Goal: Transaction & Acquisition: Download file/media

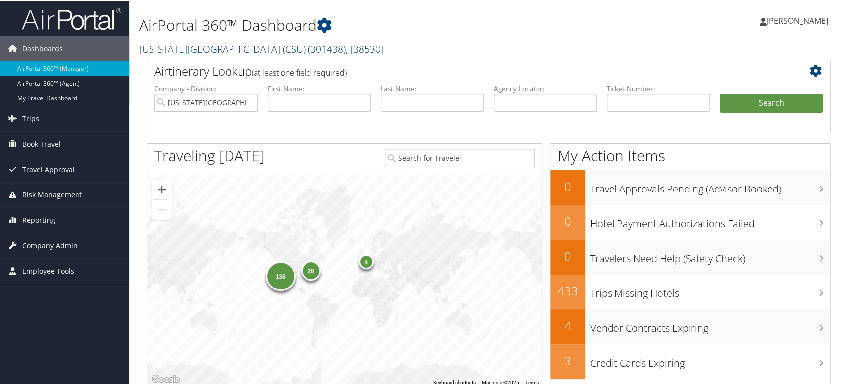
click at [310, 49] on span "( 301438 )" at bounding box center [327, 47] width 38 height 13
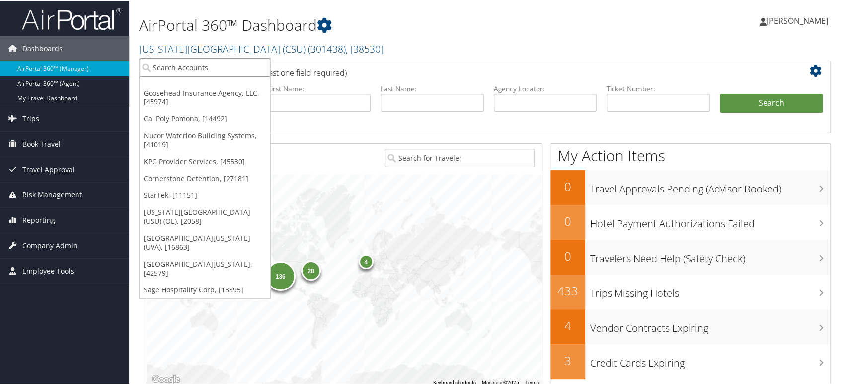
click at [187, 60] on input "search" at bounding box center [205, 66] width 131 height 18
type input "merit"
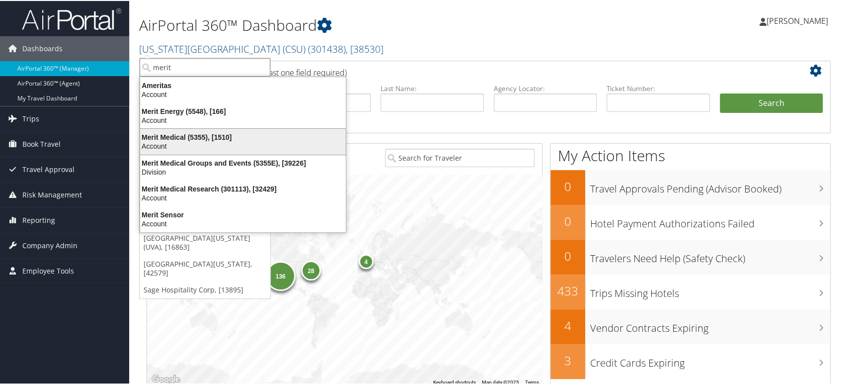
click at [236, 144] on div "Account" at bounding box center [243, 145] width 218 height 9
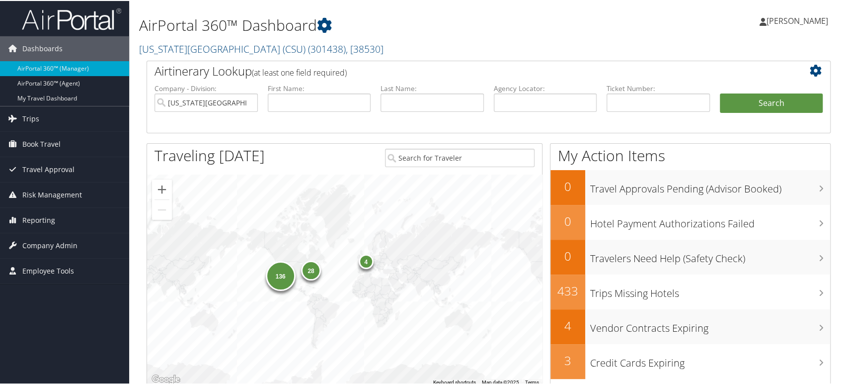
click at [457, 42] on h2 "California State University (CSU) ( 301438 ) , [ 38530 ]" at bounding box center [372, 47] width 466 height 17
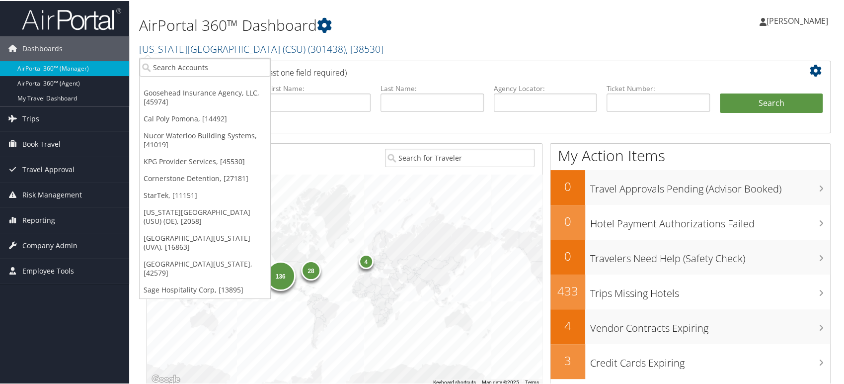
click at [436, 11] on div "AirPortal 360™ Dashboard California State University (CSU) ( 301438 ) , [ 38530…" at bounding box center [372, 30] width 466 height 51
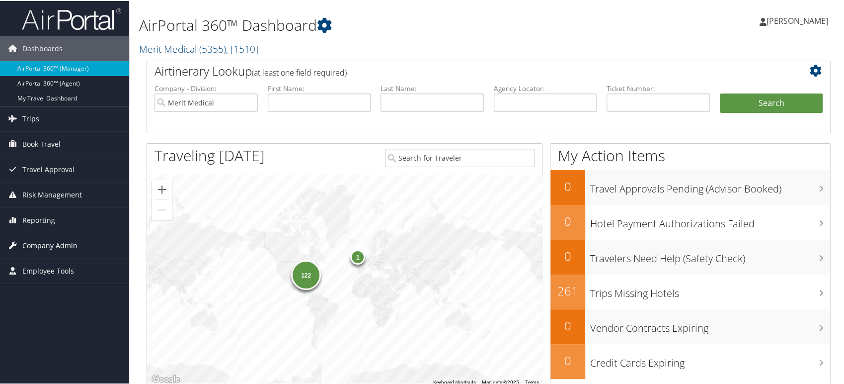
click at [49, 245] on span "Company Admin" at bounding box center [49, 244] width 55 height 25
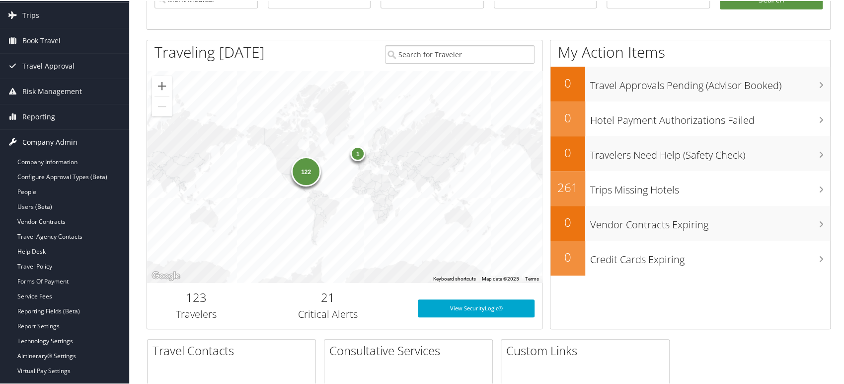
scroll to position [110, 0]
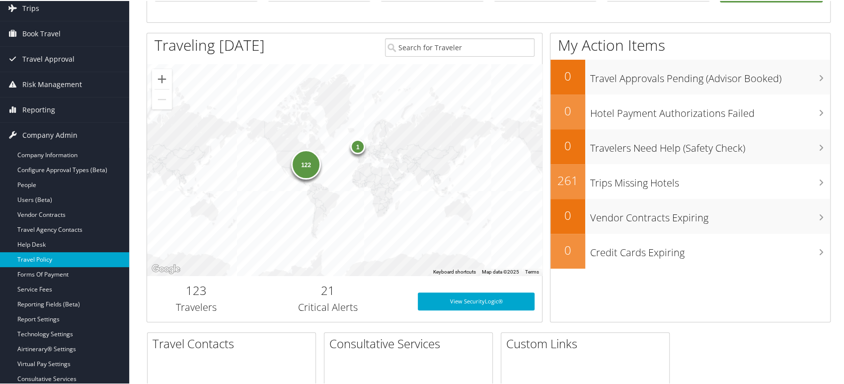
click at [60, 256] on link "Travel Policy" at bounding box center [64, 258] width 129 height 15
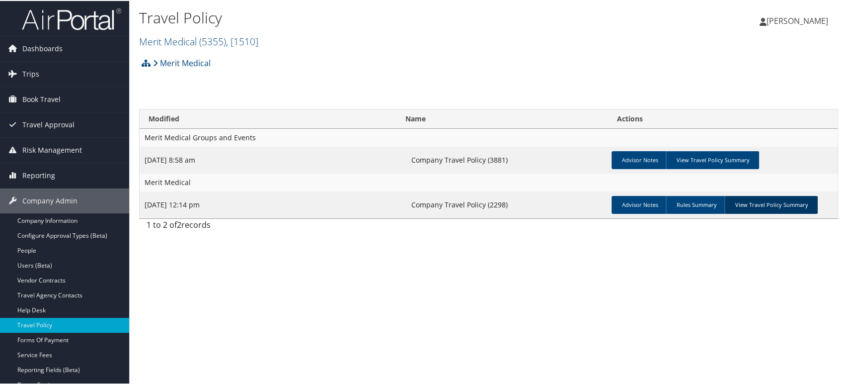
click at [770, 209] on link "View Travel Policy Summary" at bounding box center [770, 204] width 93 height 18
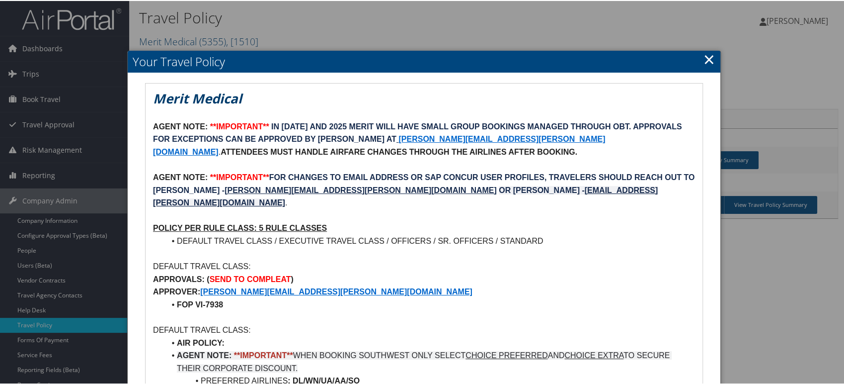
click at [275, 174] on strong "FOR CHANGES TO EMAIL ADDRESS OR SAP CONCUR USER PROFILES, TRAVELERS SHOULD REAC…" at bounding box center [482, 176] width 426 height 8
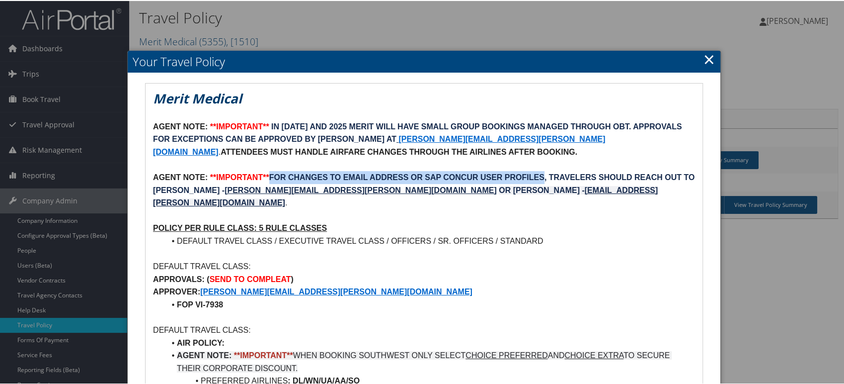
drag, startPoint x: 275, startPoint y: 174, endPoint x: 535, endPoint y: 177, distance: 260.4
click at [535, 177] on strong "FOR CHANGES TO EMAIL ADDRESS OR SAP CONCUR USER PROFILES, TRAVELERS SHOULD REAC…" at bounding box center [482, 176] width 426 height 8
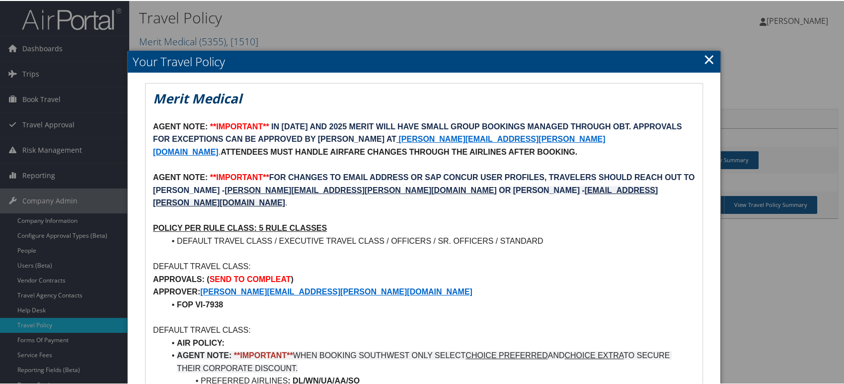
drag, startPoint x: 706, startPoint y: 60, endPoint x: 697, endPoint y: 63, distance: 9.3
click at [706, 60] on link "×" at bounding box center [709, 58] width 11 height 20
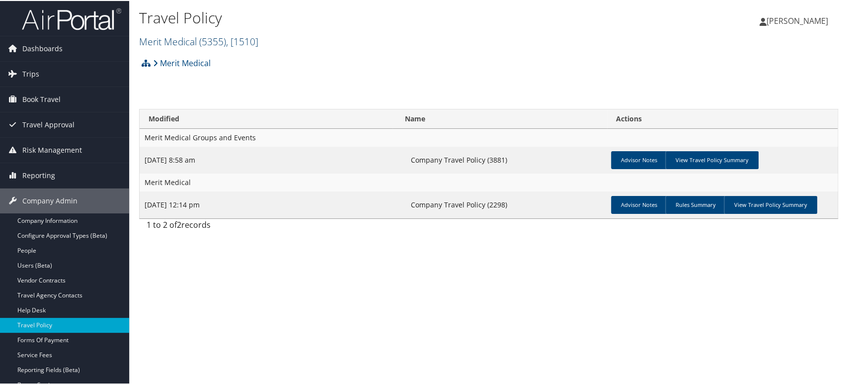
click at [233, 39] on span ", [ 1510 ]" at bounding box center [242, 40] width 32 height 13
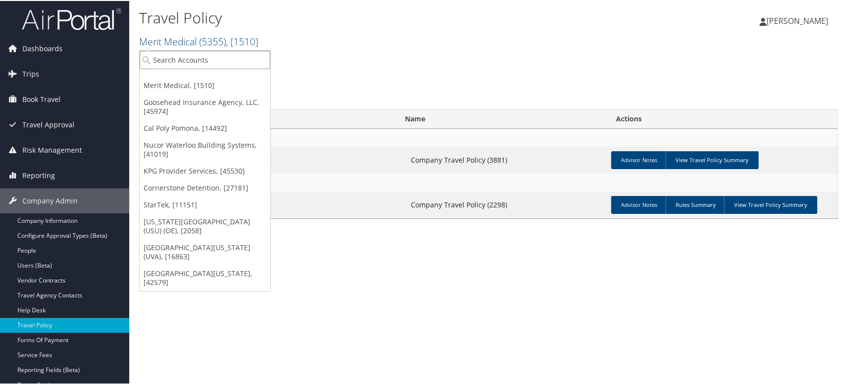
click at [206, 62] on input "search" at bounding box center [205, 59] width 131 height 18
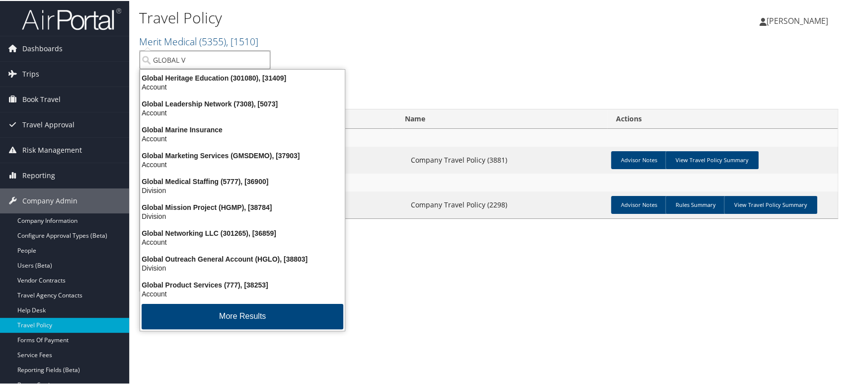
type input "GLOBAL VE"
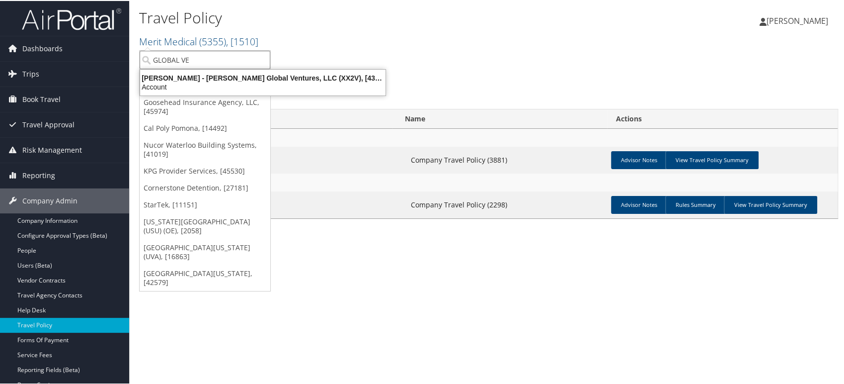
click at [203, 60] on input "GLOBAL VE" at bounding box center [205, 59] width 131 height 18
type input "VENTUR"
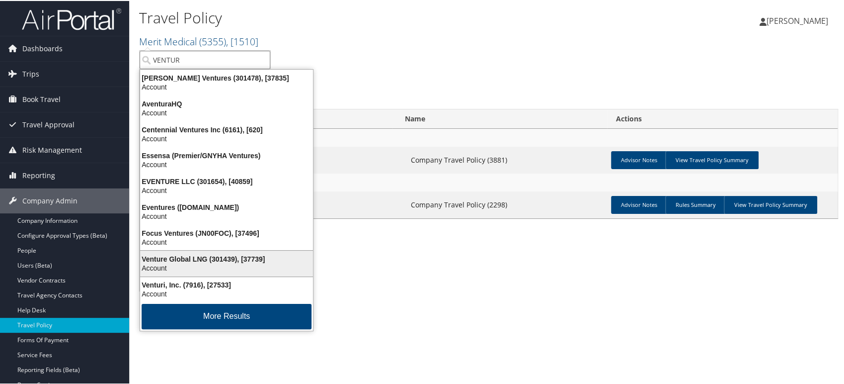
click at [173, 262] on div "Account" at bounding box center [226, 266] width 185 height 9
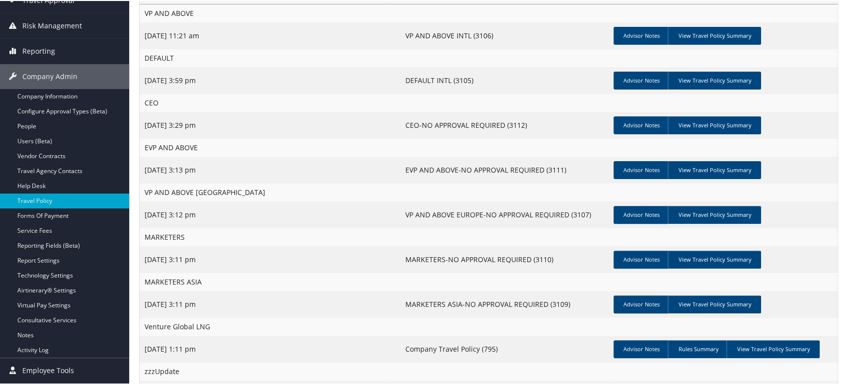
scroll to position [209, 0]
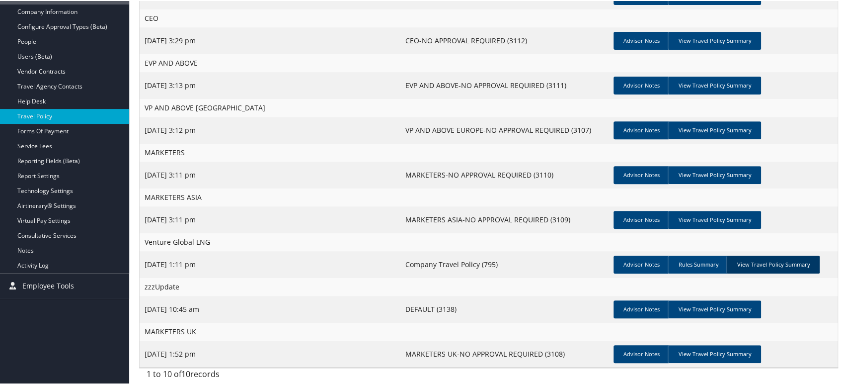
click at [777, 263] on link "View Travel Policy Summary" at bounding box center [772, 263] width 93 height 18
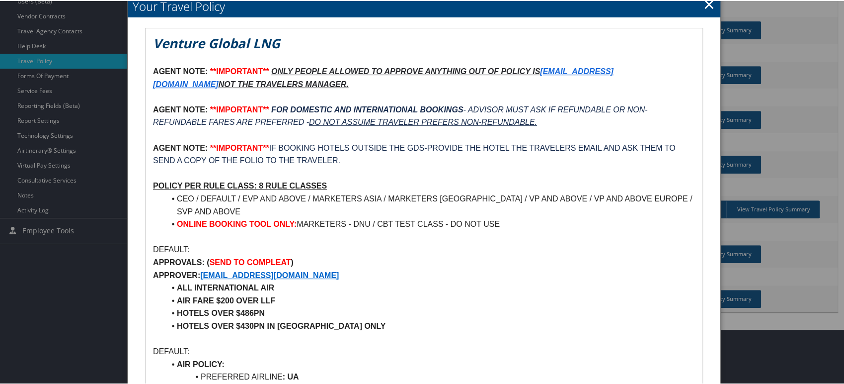
scroll to position [43, 0]
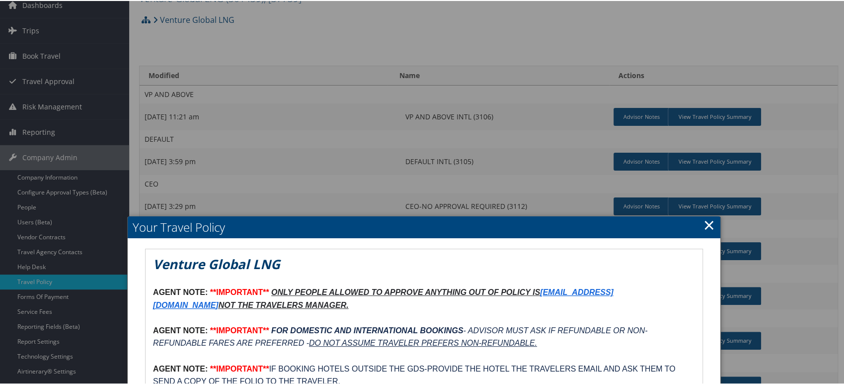
click at [704, 223] on link "×" at bounding box center [709, 224] width 11 height 20
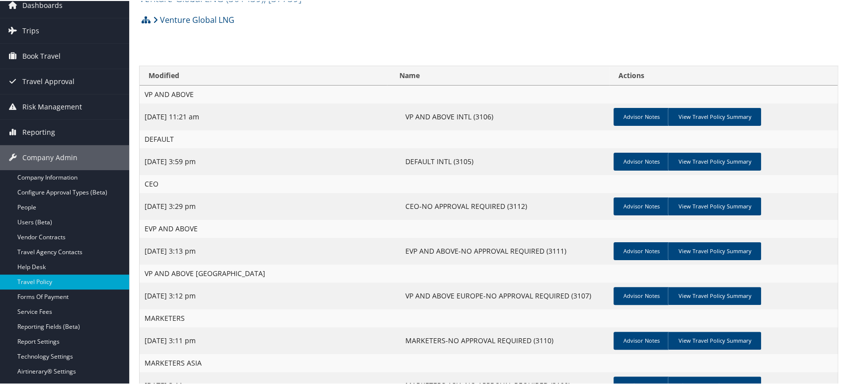
click at [321, 128] on td "[DATE] 11:21 am" at bounding box center [263, 115] width 247 height 27
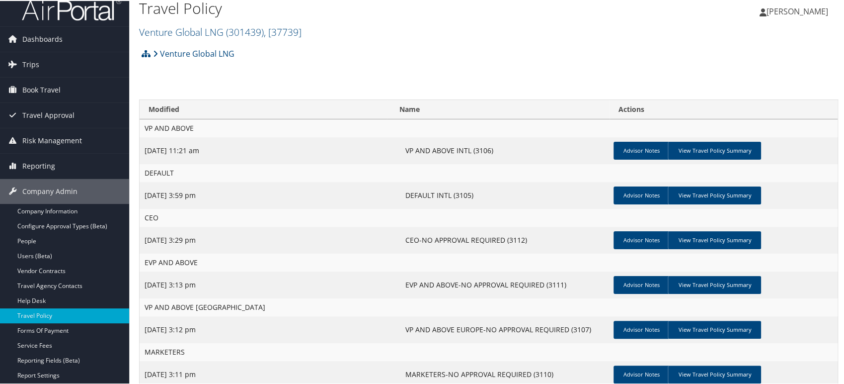
scroll to position [0, 0]
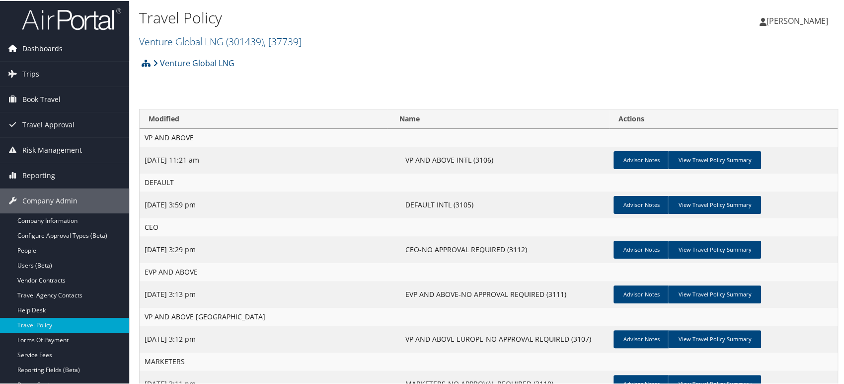
click at [44, 48] on span "Dashboards" at bounding box center [42, 47] width 40 height 25
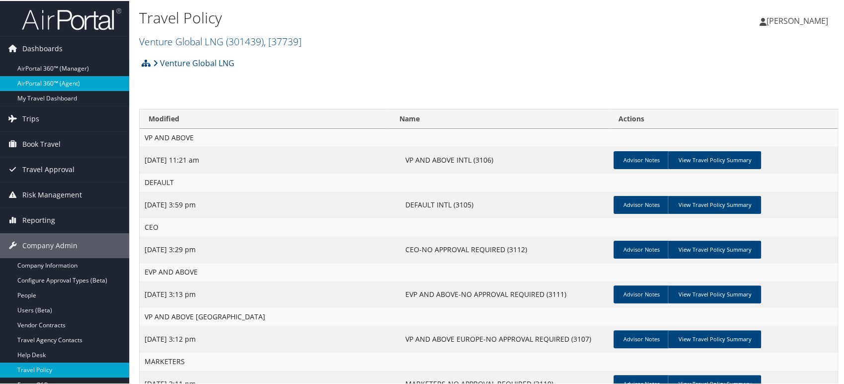
click at [48, 84] on link "AirPortal 360™ (Agent)" at bounding box center [64, 82] width 129 height 15
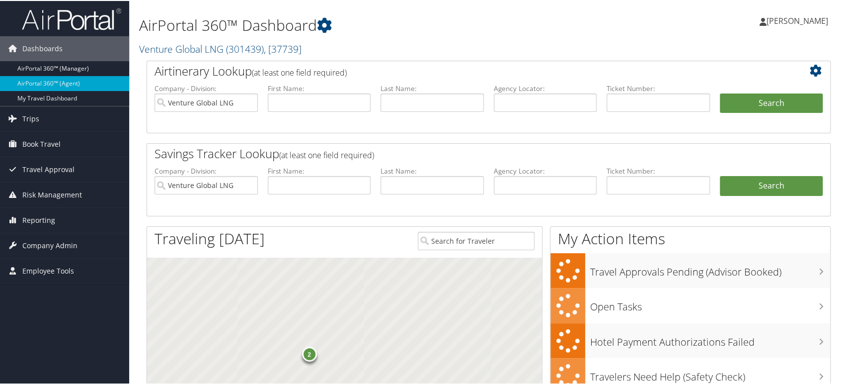
click at [515, 101] on input "text" at bounding box center [545, 101] width 103 height 18
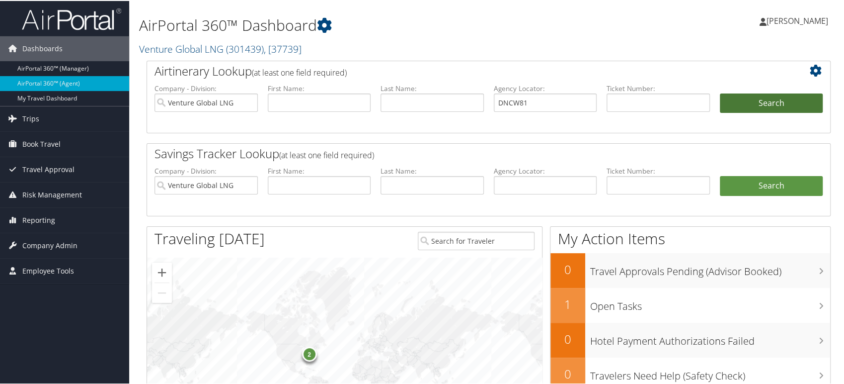
type input "DNCW81"
click at [772, 106] on button "Search" at bounding box center [771, 102] width 103 height 20
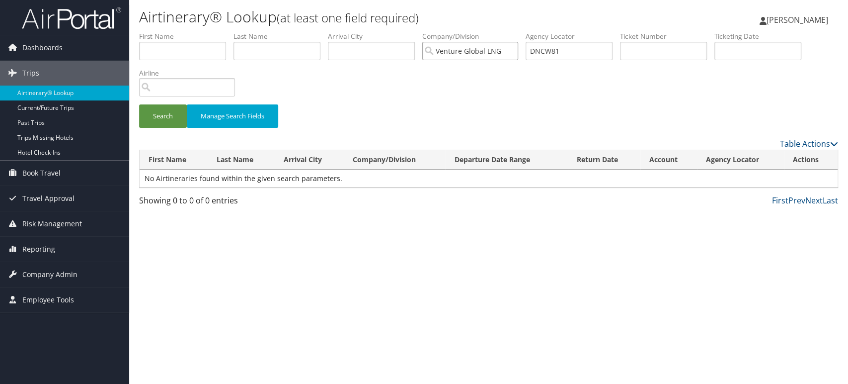
click at [517, 51] on input "Venture Global LNG" at bounding box center [470, 51] width 96 height 18
click at [163, 113] on button "Search" at bounding box center [163, 115] width 48 height 23
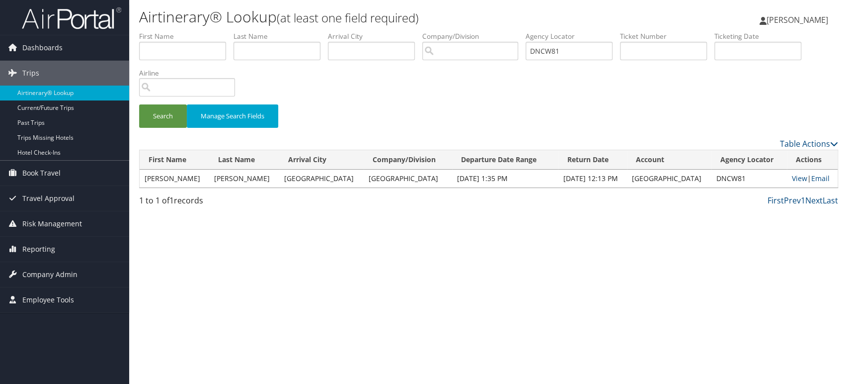
click at [223, 178] on td "[PERSON_NAME]" at bounding box center [244, 178] width 70 height 18
copy td "[PERSON_NAME]"
click at [792, 179] on link "View" at bounding box center [799, 177] width 15 height 9
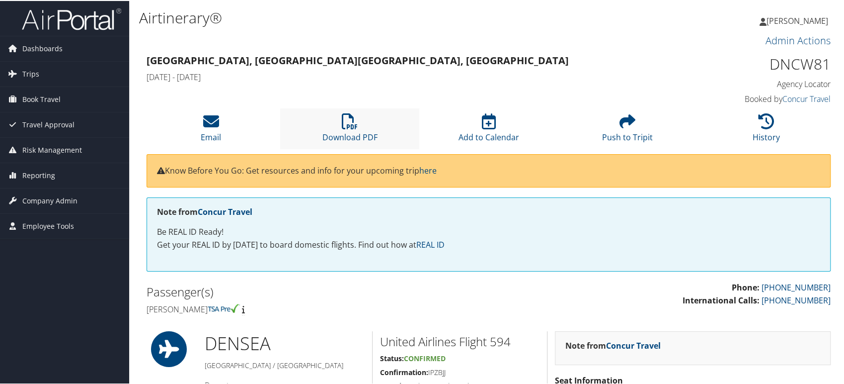
click at [360, 119] on li "Download PDF" at bounding box center [349, 127] width 139 height 40
